Goal: Transaction & Acquisition: Purchase product/service

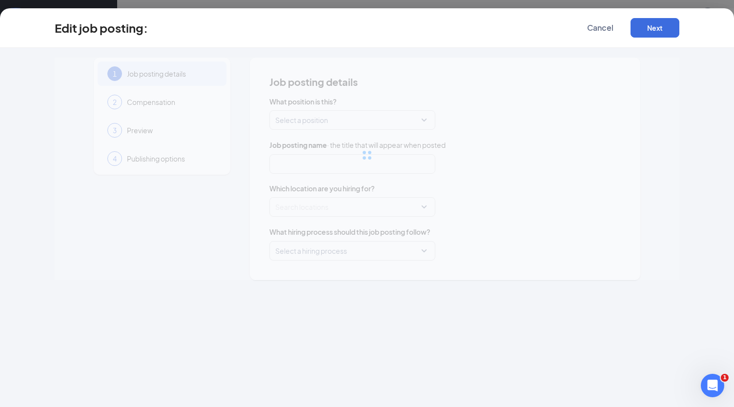
type input "Team Member"
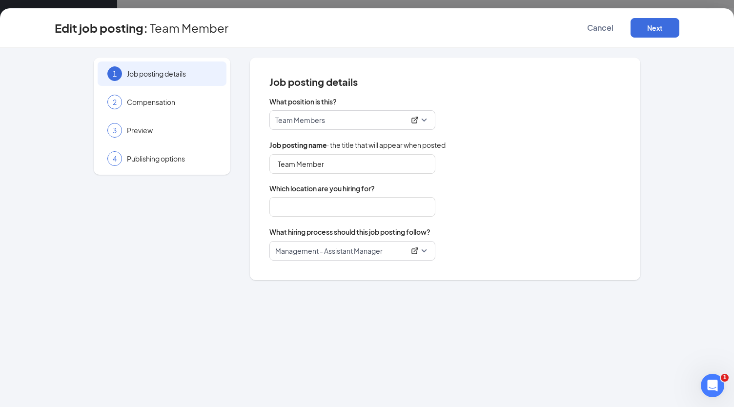
type input "Olathe"
click at [596, 30] on span "Cancel" at bounding box center [600, 28] width 26 height 10
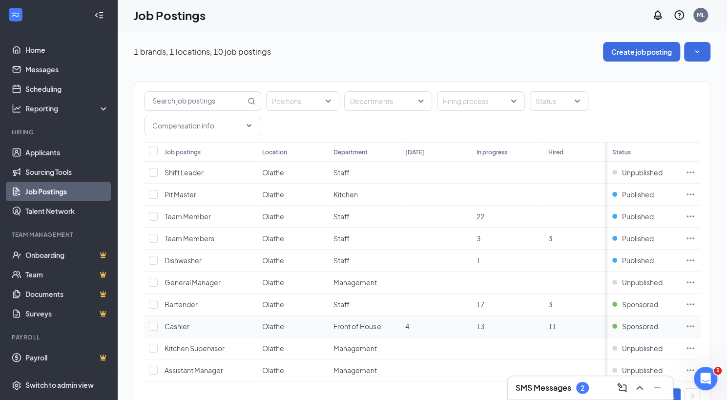
click at [174, 326] on span "Cashier" at bounding box center [176, 326] width 25 height 9
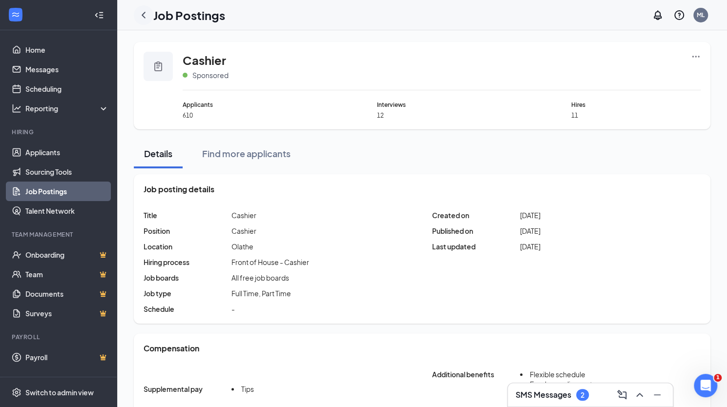
click at [142, 13] on icon "ChevronLeft" at bounding box center [144, 15] width 12 height 12
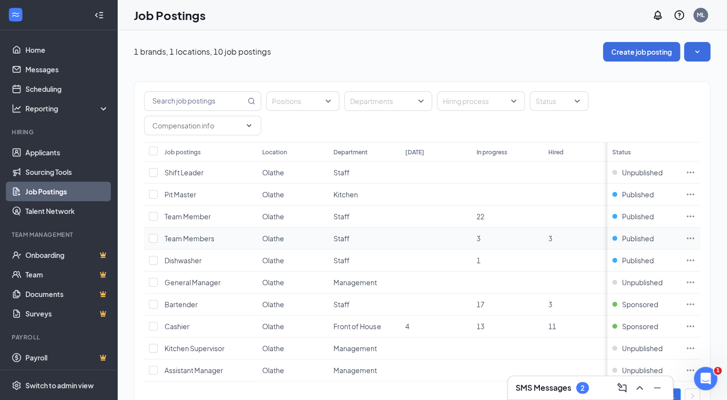
click at [207, 235] on span "Team Members" at bounding box center [189, 238] width 50 height 9
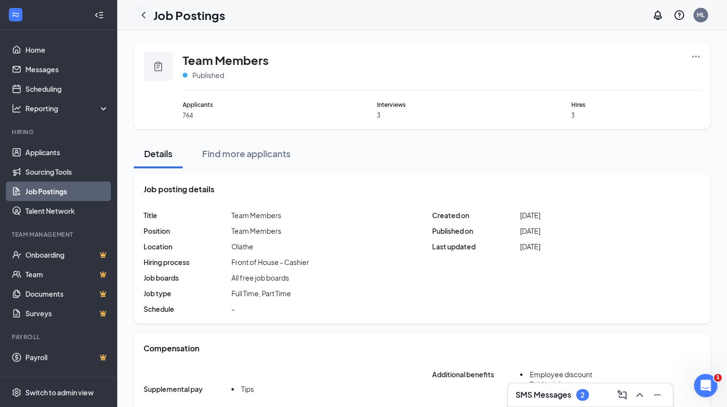
click at [143, 16] on icon "ChevronLeft" at bounding box center [144, 15] width 4 height 6
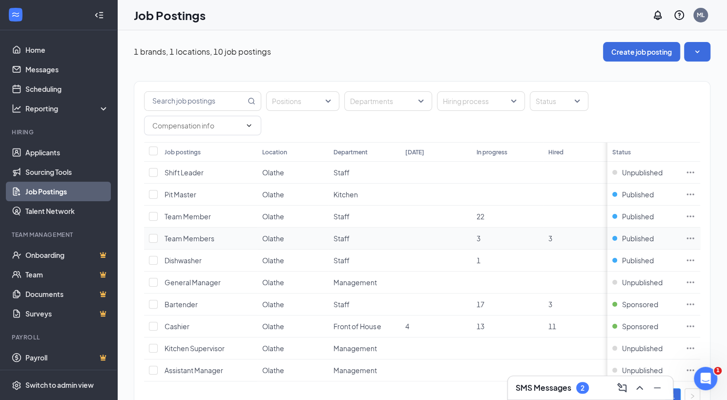
click at [695, 236] on icon "Ellipses" at bounding box center [690, 238] width 10 height 10
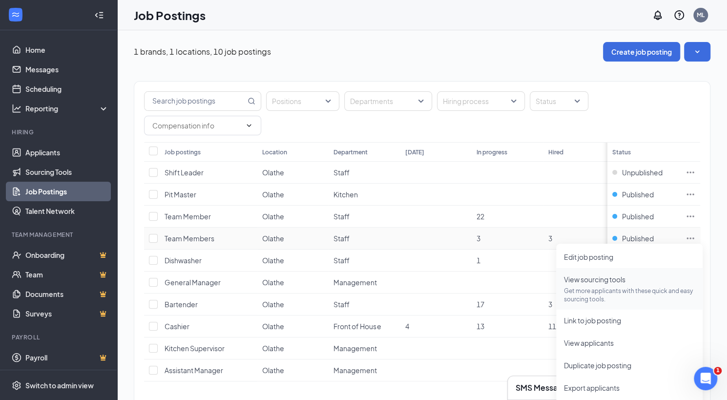
click at [614, 279] on span "View sourcing tools" at bounding box center [594, 279] width 61 height 9
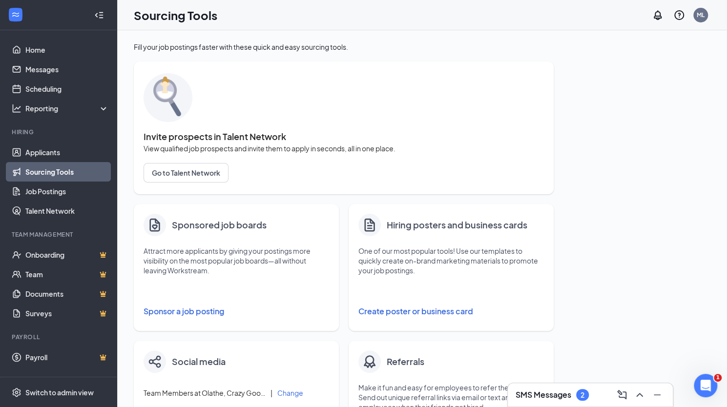
click at [191, 311] on button "Sponsor a job posting" at bounding box center [235, 312] width 185 height 20
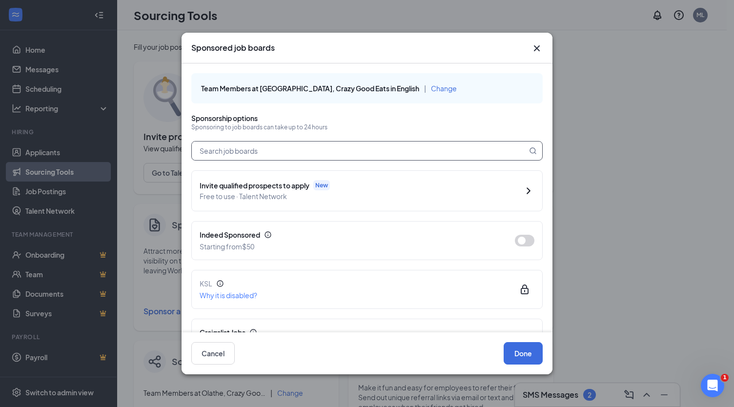
click at [346, 155] on input "text" at bounding box center [359, 151] width 335 height 19
click at [522, 237] on button "button" at bounding box center [525, 241] width 20 height 12
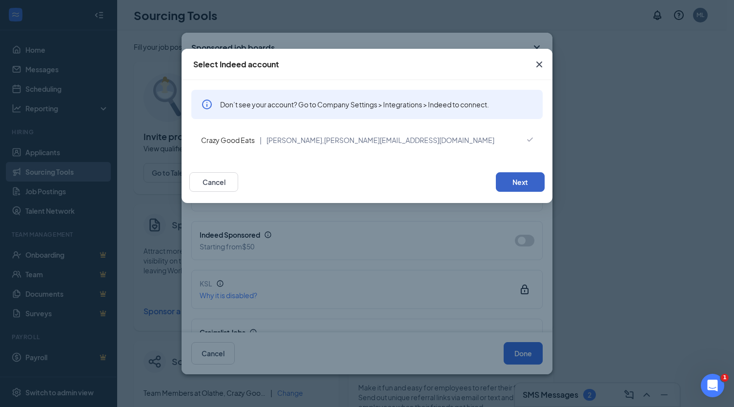
click at [515, 173] on button "Next" at bounding box center [520, 182] width 49 height 20
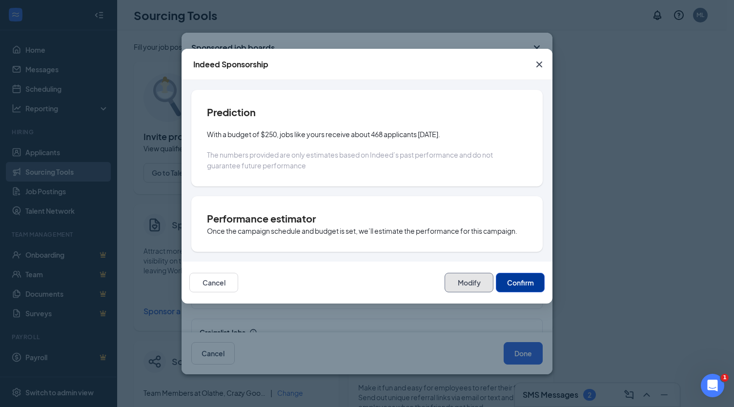
click at [470, 283] on button "Modify" at bounding box center [469, 283] width 49 height 20
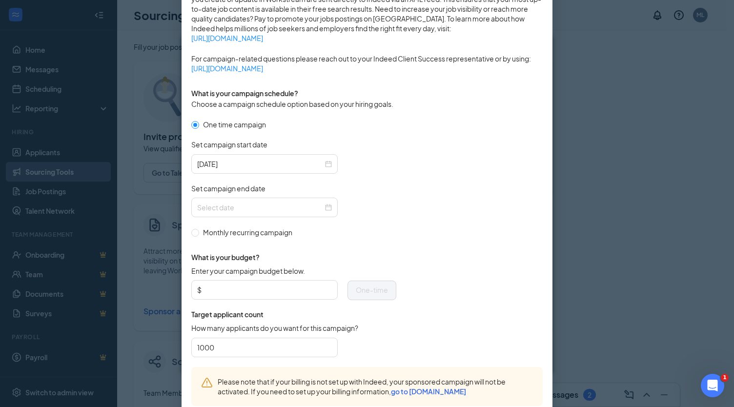
scroll to position [218, 0]
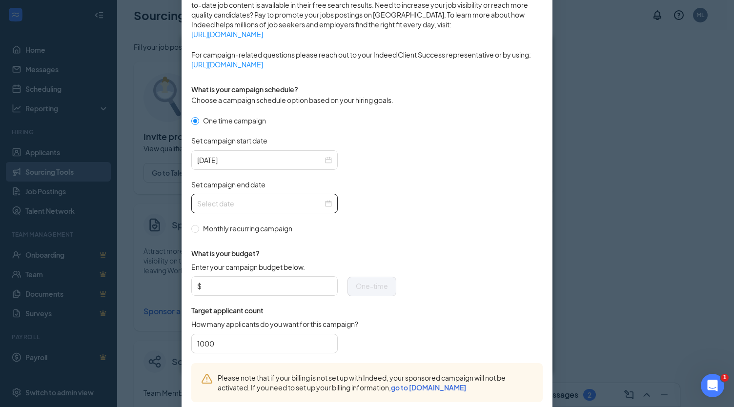
click at [324, 204] on div at bounding box center [264, 203] width 135 height 11
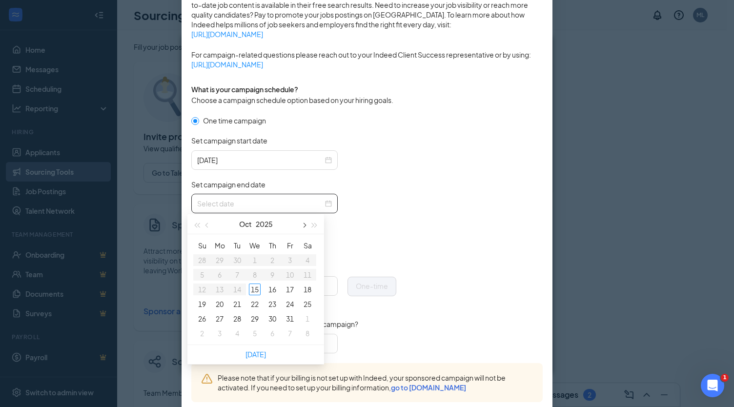
click at [302, 226] on button "button" at bounding box center [303, 224] width 11 height 20
type input "[DATE]"
click at [304, 287] on div "15" at bounding box center [308, 290] width 12 height 12
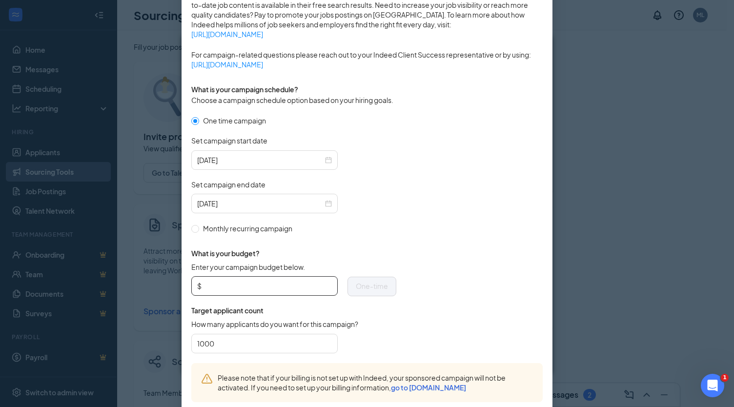
click at [216, 282] on input "Enter your campaign budget below." at bounding box center [268, 286] width 128 height 15
type input "200.00"
click at [468, 293] on form "One time campaign Set campaign start date [DATE] Set campaign end date [DATE] M…" at bounding box center [366, 239] width 351 height 248
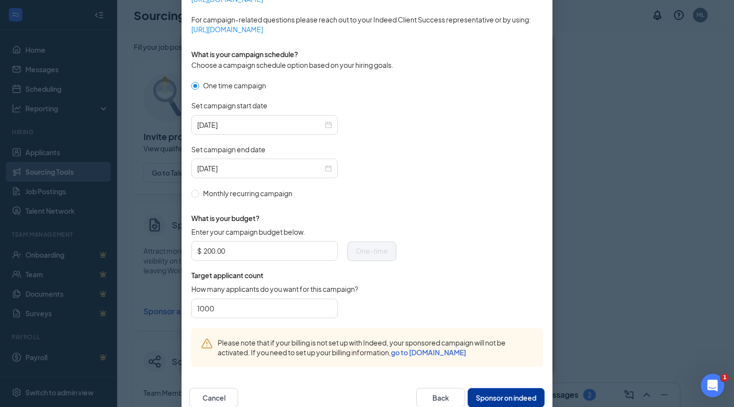
scroll to position [274, 0]
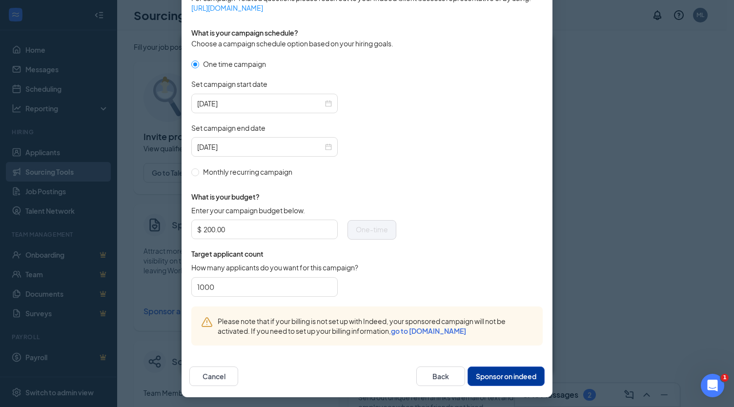
click at [484, 377] on button "Sponsor on indeed" at bounding box center [506, 377] width 77 height 20
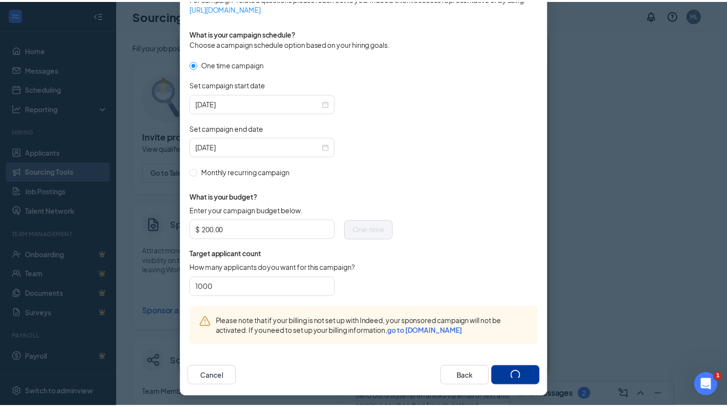
scroll to position [225, 0]
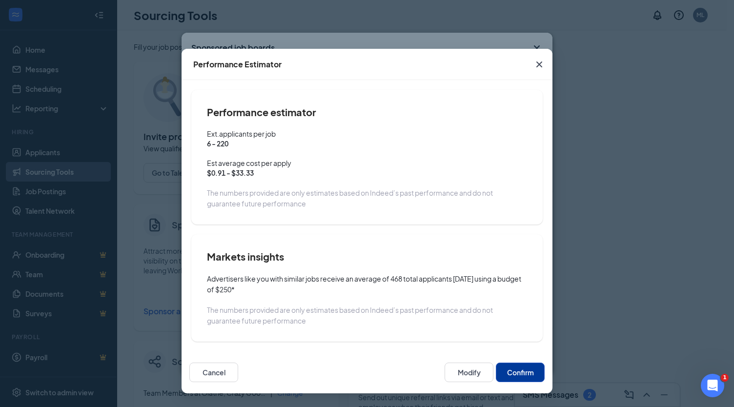
click at [513, 375] on button "Confirm" at bounding box center [520, 373] width 49 height 20
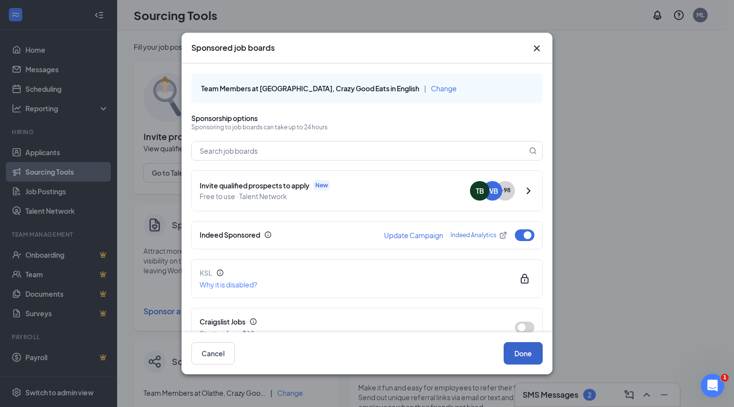
click at [521, 359] on button "Done" at bounding box center [523, 353] width 39 height 22
